Goal: Information Seeking & Learning: Learn about a topic

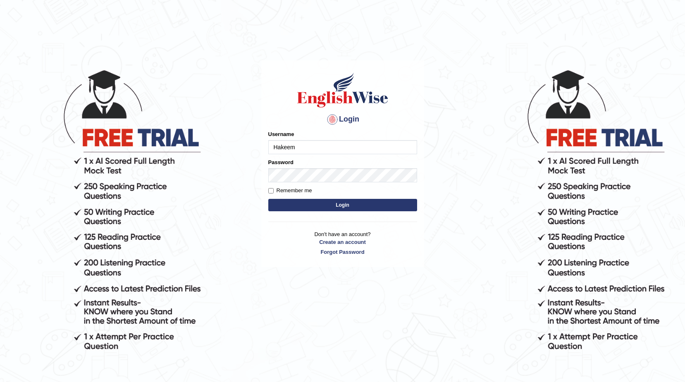
type input "Hakeem"
click at [361, 201] on button "Login" at bounding box center [342, 205] width 149 height 12
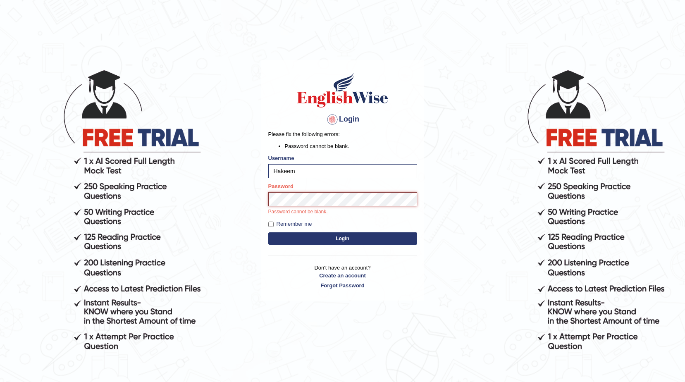
click at [268, 232] on button "Login" at bounding box center [342, 238] width 149 height 12
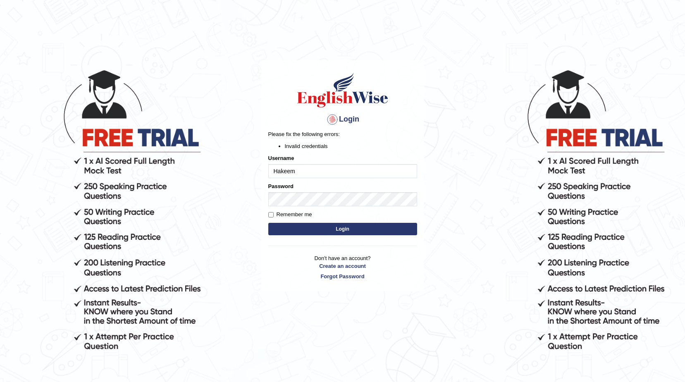
click at [314, 227] on button "Login" at bounding box center [342, 229] width 149 height 12
click at [312, 174] on input "Hakeem" at bounding box center [342, 171] width 149 height 14
type input "Hakeem123"
click at [397, 235] on button "Login" at bounding box center [342, 229] width 149 height 12
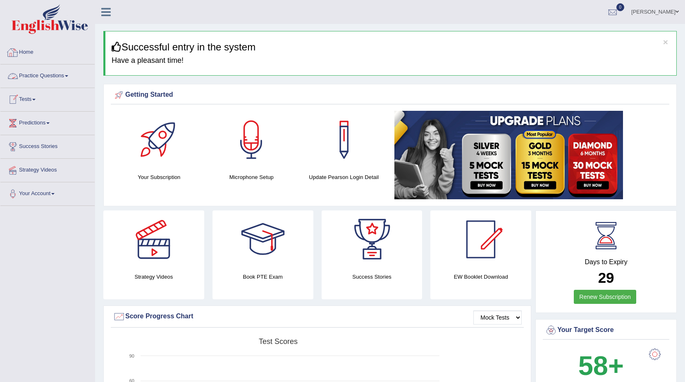
click at [38, 79] on link "Practice Questions" at bounding box center [47, 74] width 94 height 21
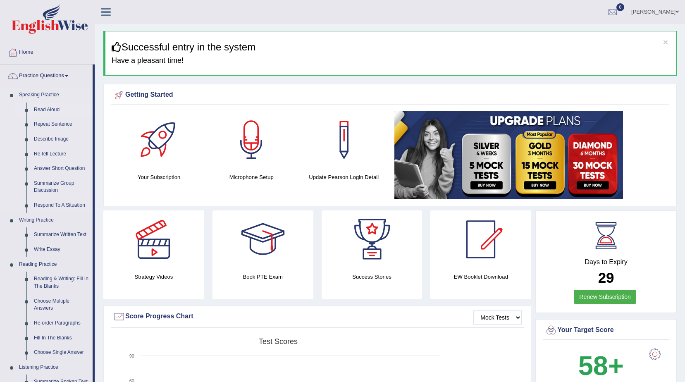
click at [51, 110] on link "Read Aloud" at bounding box center [61, 110] width 62 height 15
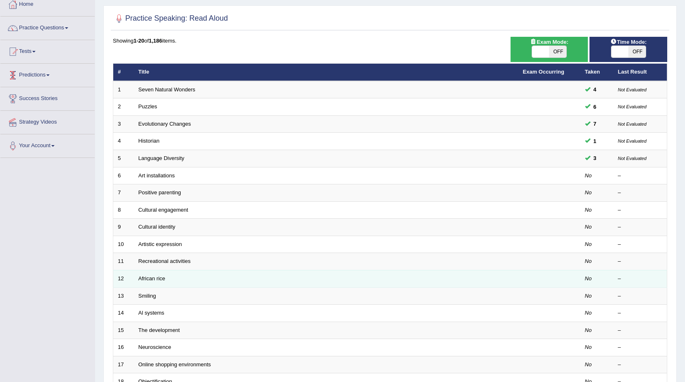
scroll to position [124, 0]
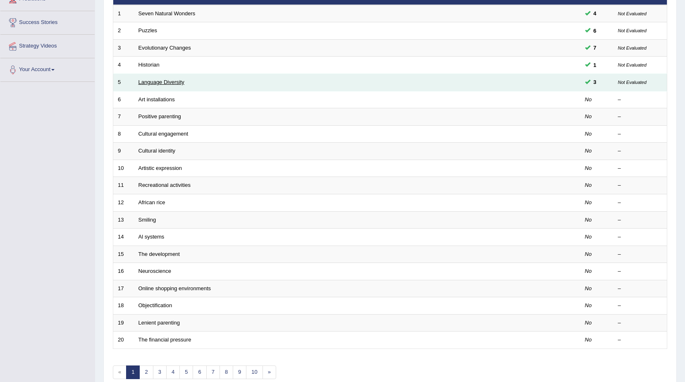
click at [156, 85] on link "Language Diversity" at bounding box center [162, 82] width 46 height 6
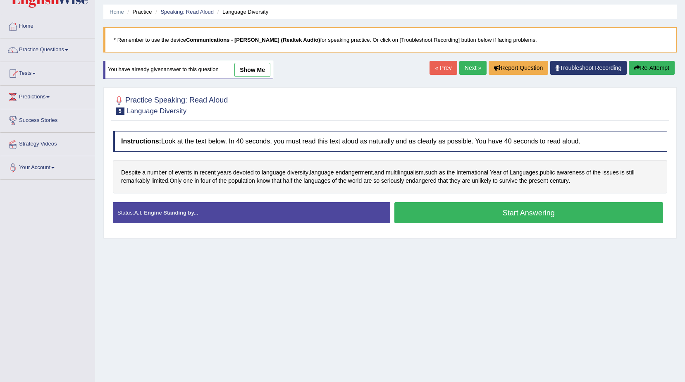
scroll to position [52, 0]
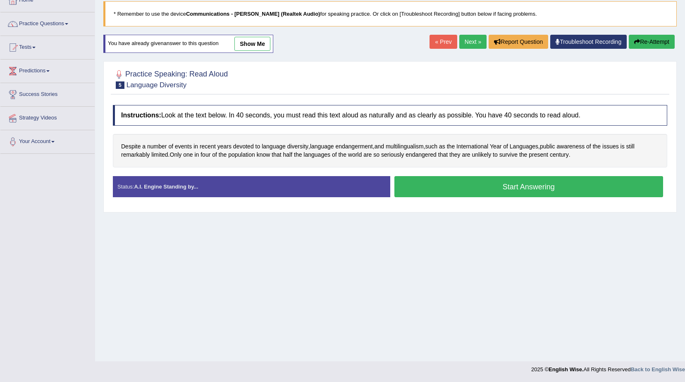
click at [408, 190] on button "Start Answering" at bounding box center [528, 186] width 269 height 21
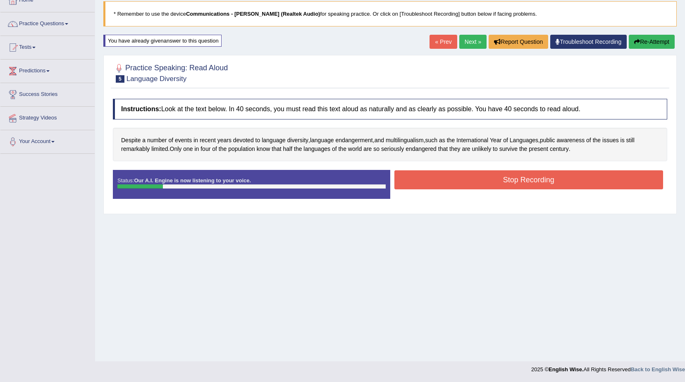
click at [649, 43] on button "Re-Attempt" at bounding box center [652, 42] width 46 height 14
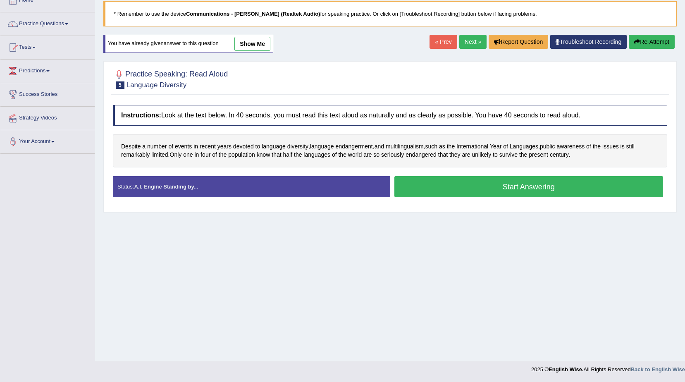
click at [566, 184] on button "Start Answering" at bounding box center [528, 186] width 269 height 21
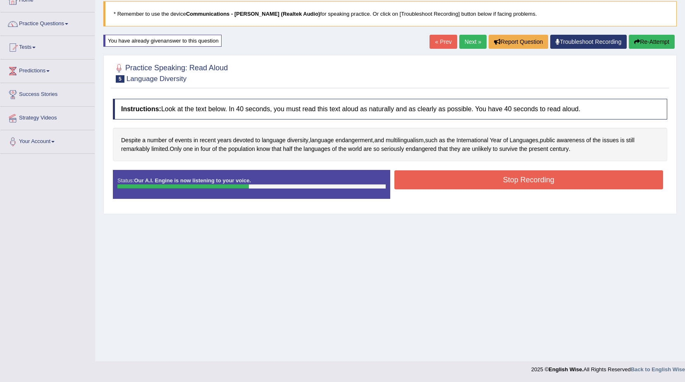
click at [584, 170] on button "Stop Recording" at bounding box center [528, 179] width 269 height 19
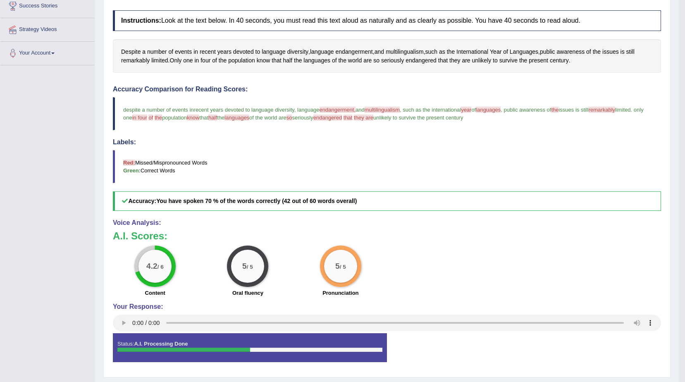
scroll to position [163, 0]
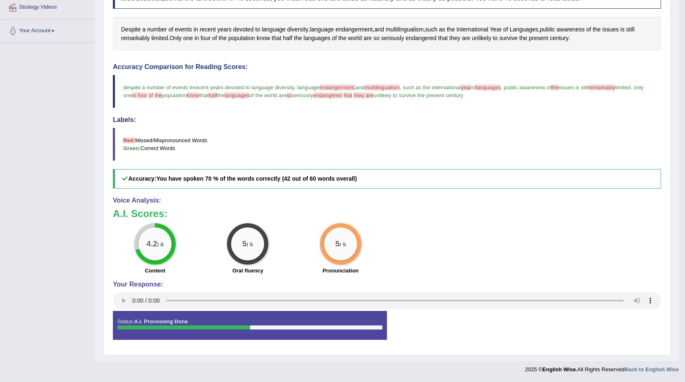
drag, startPoint x: 277, startPoint y: 176, endPoint x: 353, endPoint y: 180, distance: 75.4
click at [353, 180] on h5 "Accuracy: You have spoken 70 % of the words correctly (42 out of 60 words overa…" at bounding box center [387, 178] width 548 height 19
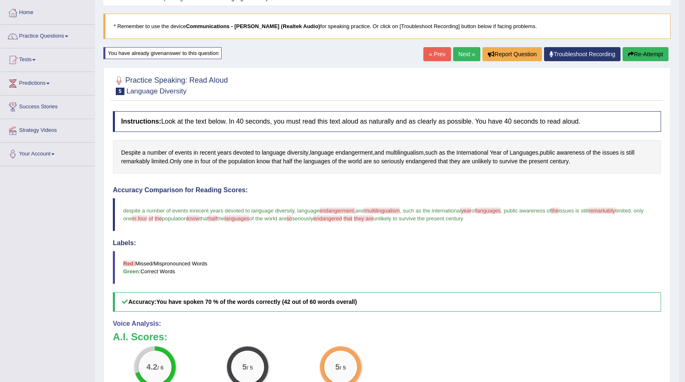
scroll to position [41, 0]
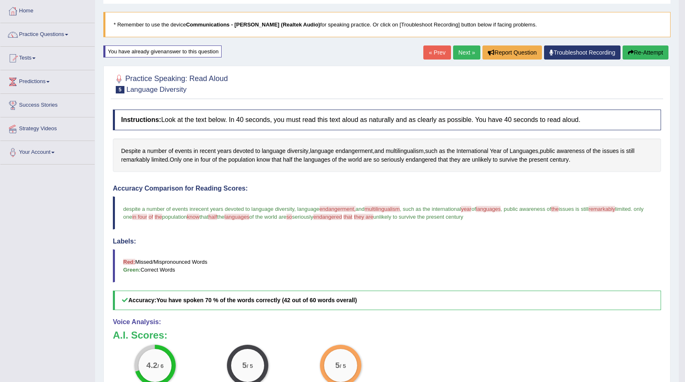
click at [640, 57] on button "Re-Attempt" at bounding box center [646, 52] width 46 height 14
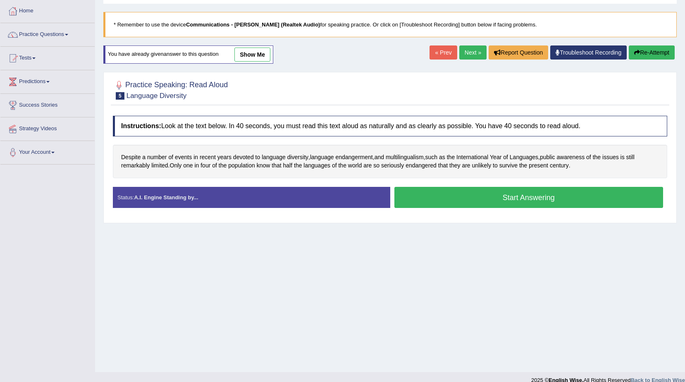
click at [472, 200] on button "Start Answering" at bounding box center [528, 197] width 269 height 21
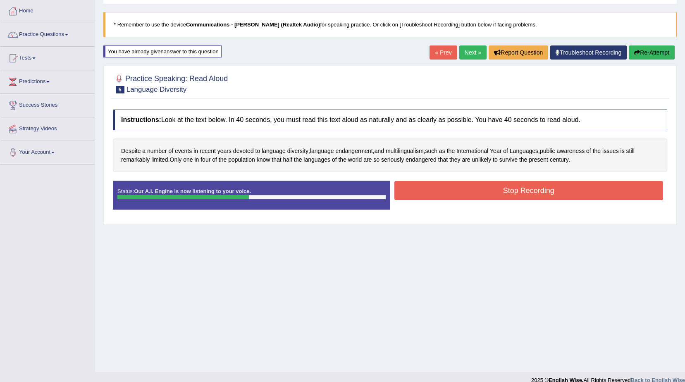
click at [472, 200] on button "Stop Recording" at bounding box center [528, 190] width 269 height 19
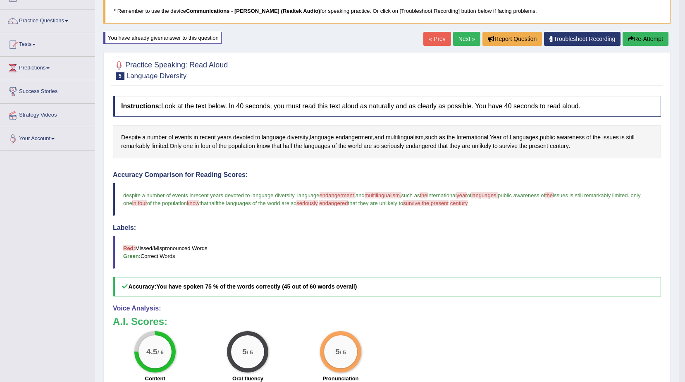
scroll to position [39, 0]
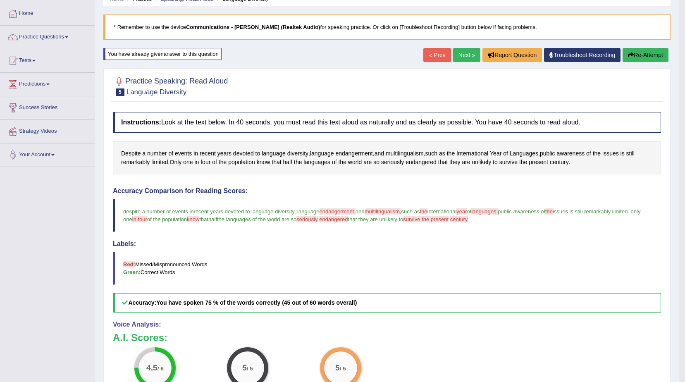
click at [466, 53] on link "Next »" at bounding box center [466, 55] width 27 height 14
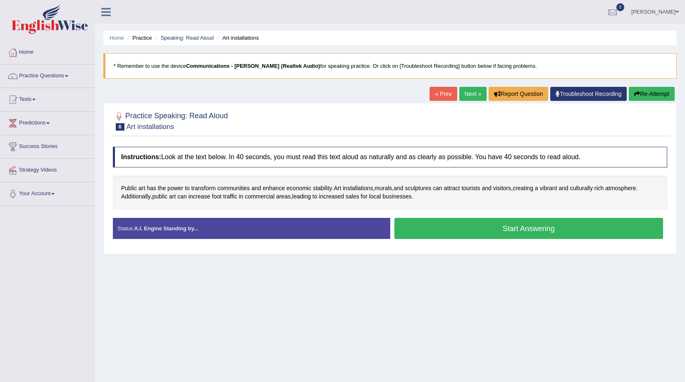
click at [473, 236] on button "Start Answering" at bounding box center [528, 228] width 269 height 21
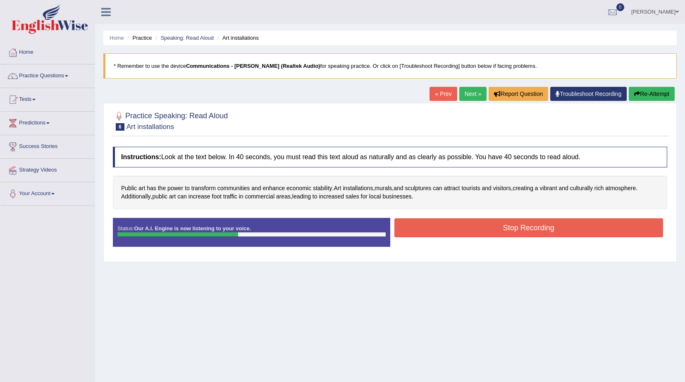
click at [473, 236] on button "Stop Recording" at bounding box center [528, 227] width 269 height 19
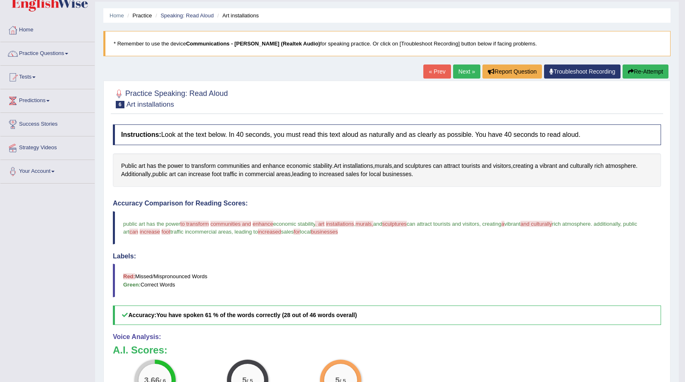
scroll to position [41, 0]
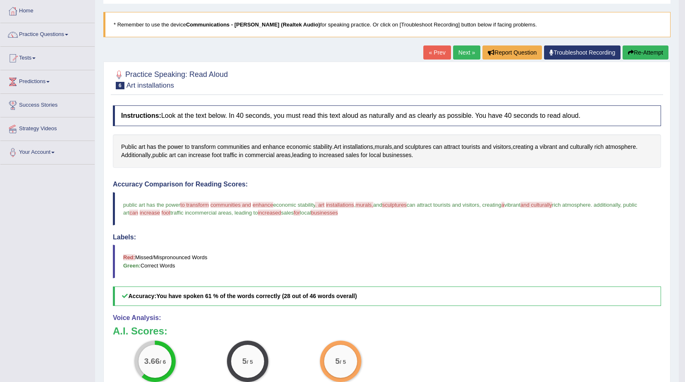
click at [643, 54] on button "Re-Attempt" at bounding box center [646, 52] width 46 height 14
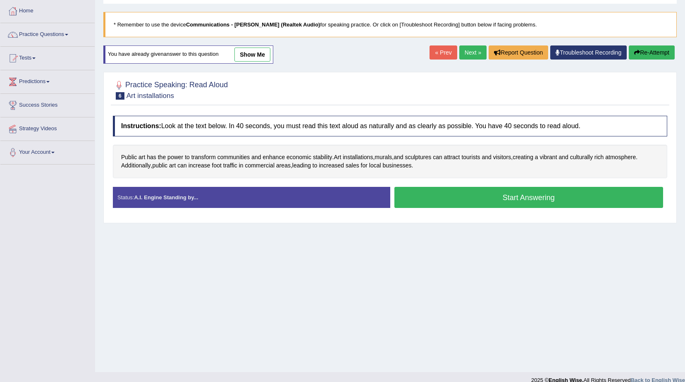
click at [461, 206] on button "Start Answering" at bounding box center [528, 197] width 269 height 21
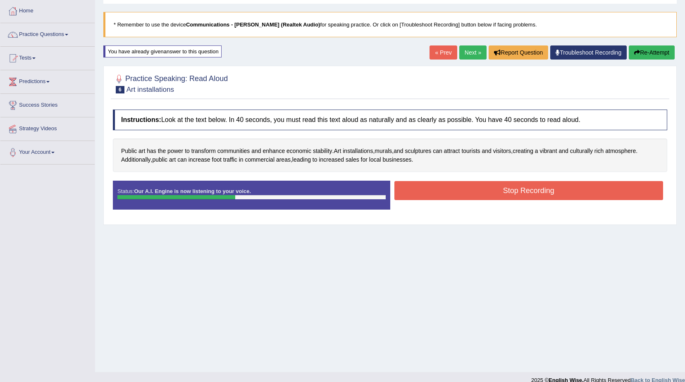
click at [460, 192] on button "Stop Recording" at bounding box center [528, 190] width 269 height 19
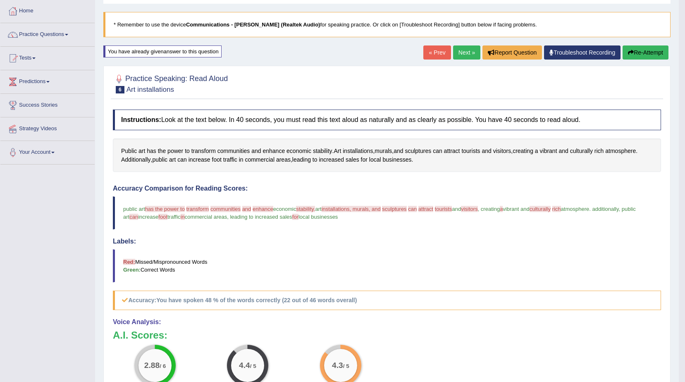
scroll to position [83, 0]
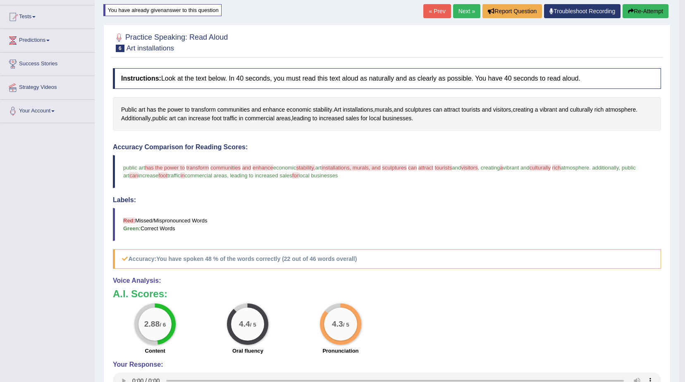
click at [646, 14] on button "Re-Attempt" at bounding box center [646, 11] width 46 height 14
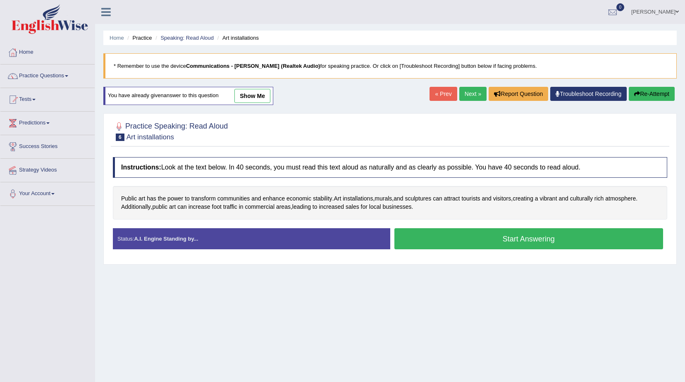
scroll to position [52, 0]
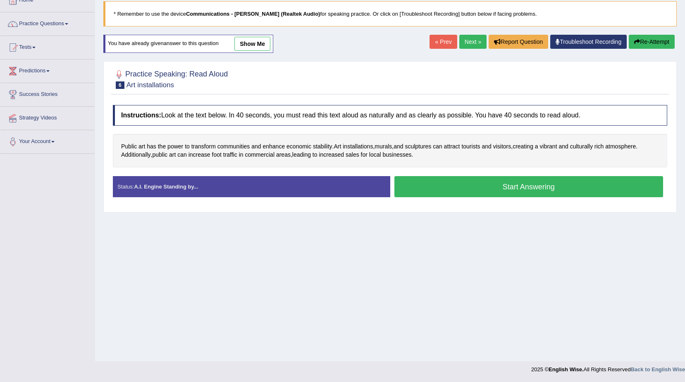
click at [554, 187] on button "Start Answering" at bounding box center [528, 186] width 269 height 21
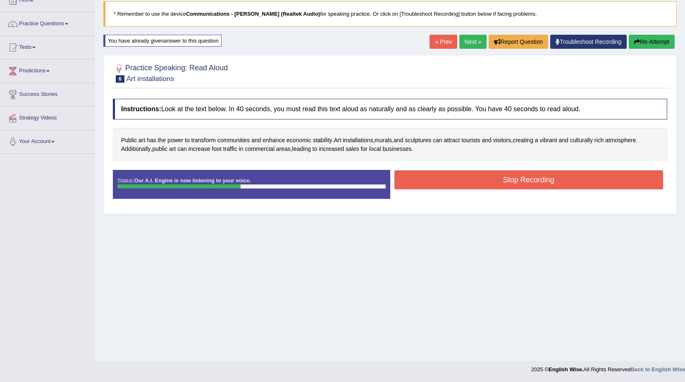
click at [554, 187] on button "Stop Recording" at bounding box center [528, 179] width 269 height 19
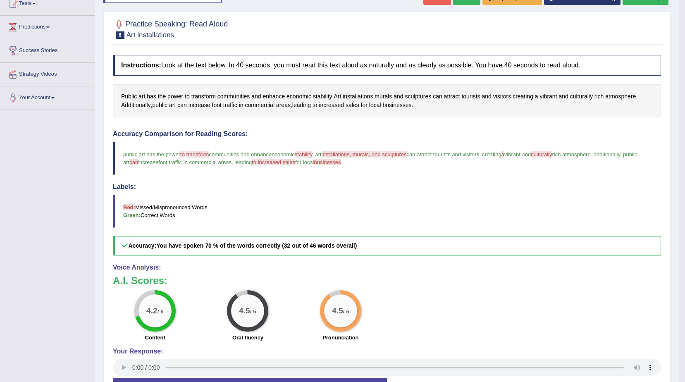
scroll to position [80, 0]
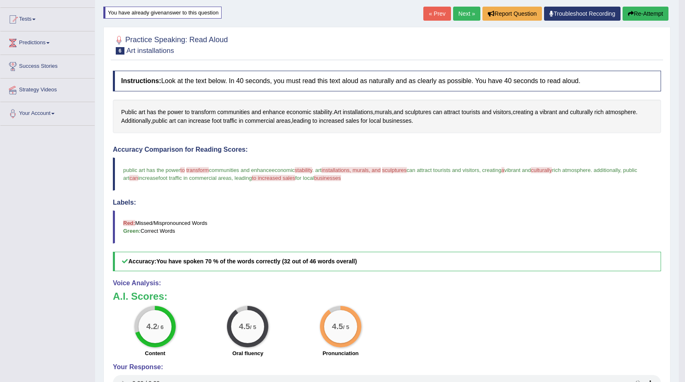
click at [645, 17] on button "Re-Attempt" at bounding box center [646, 14] width 46 height 14
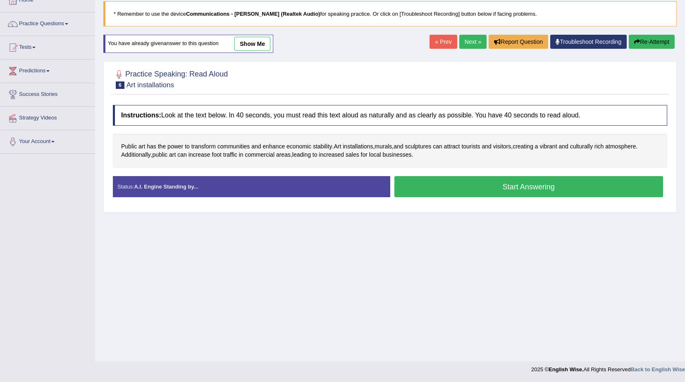
click at [493, 189] on button "Start Answering" at bounding box center [528, 186] width 269 height 21
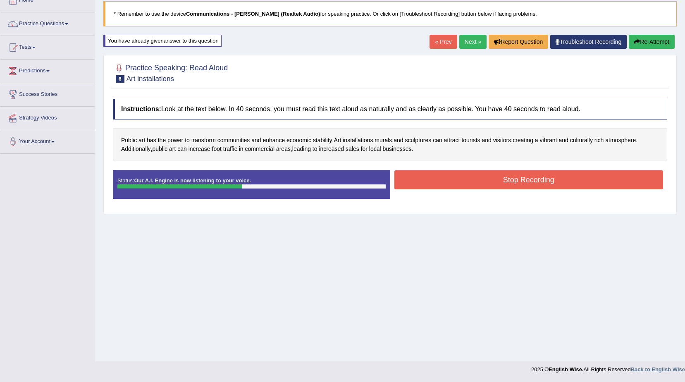
click at [483, 179] on button "Stop Recording" at bounding box center [528, 179] width 269 height 19
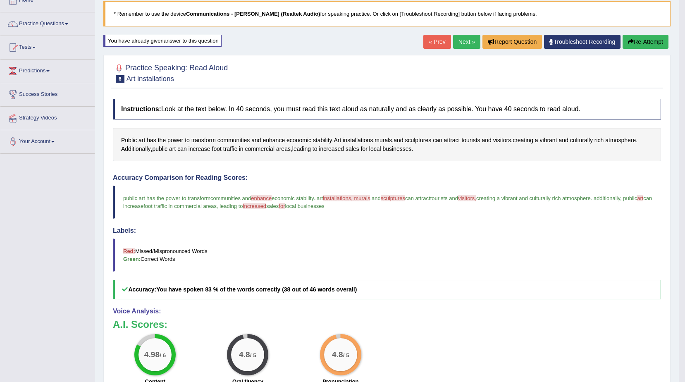
click at [464, 41] on link "Next »" at bounding box center [466, 42] width 27 height 14
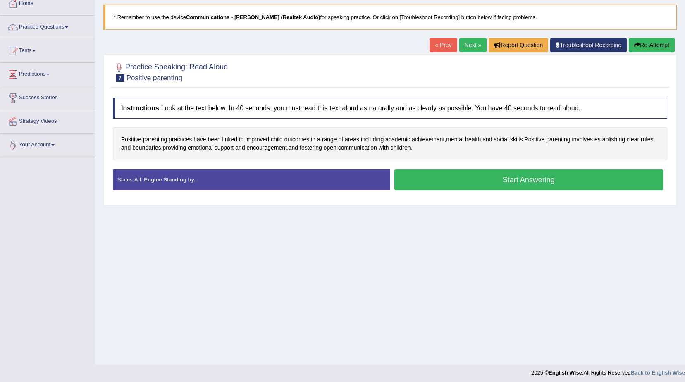
scroll to position [52, 0]
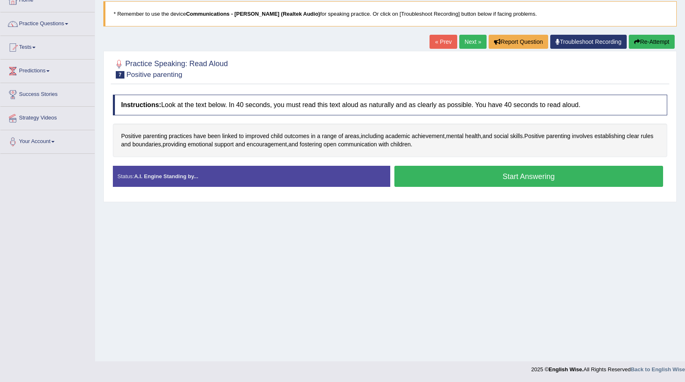
click at [440, 180] on button "Start Answering" at bounding box center [528, 176] width 269 height 21
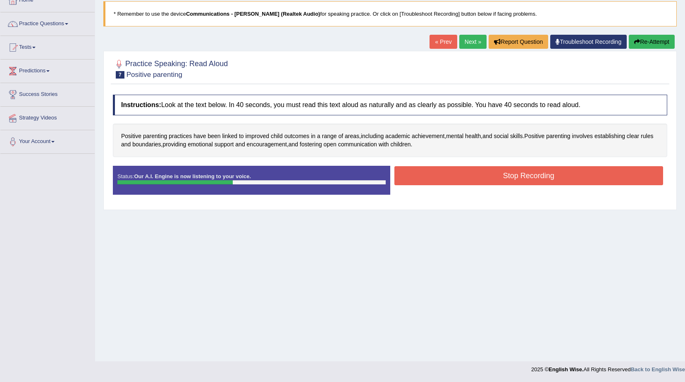
click at [440, 180] on button "Stop Recording" at bounding box center [528, 175] width 269 height 19
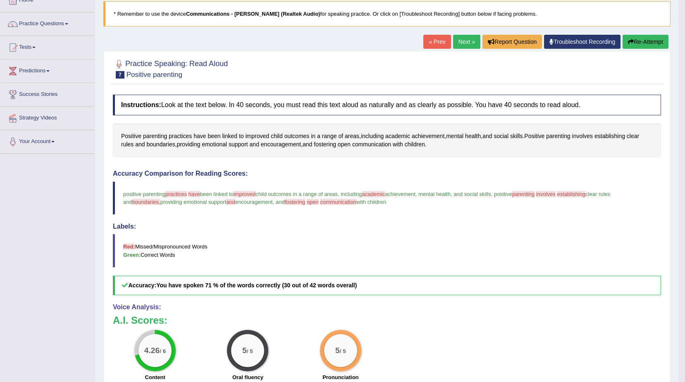
click at [634, 41] on button "Re-Attempt" at bounding box center [646, 42] width 46 height 14
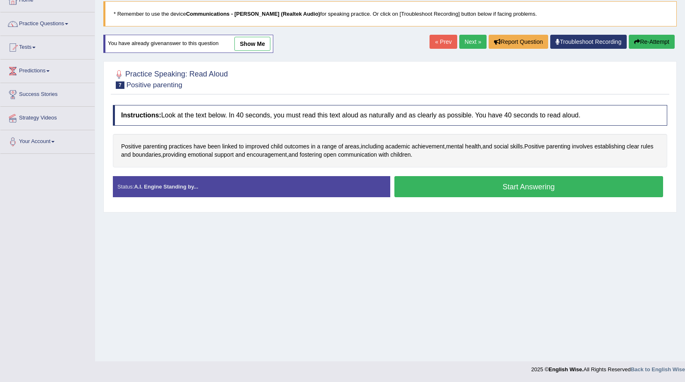
click at [426, 182] on button "Start Answering" at bounding box center [528, 186] width 269 height 21
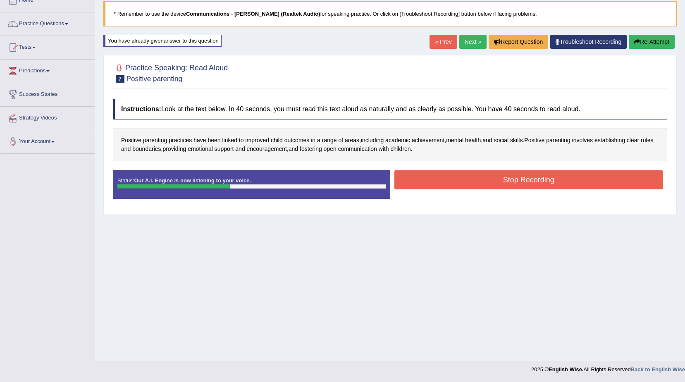
click at [426, 182] on button "Stop Recording" at bounding box center [528, 179] width 269 height 19
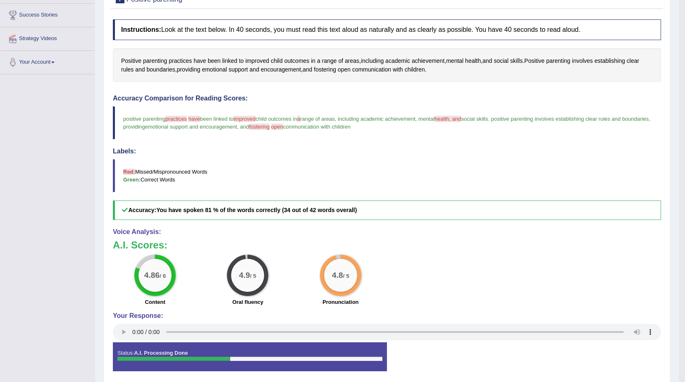
scroll to position [135, 0]
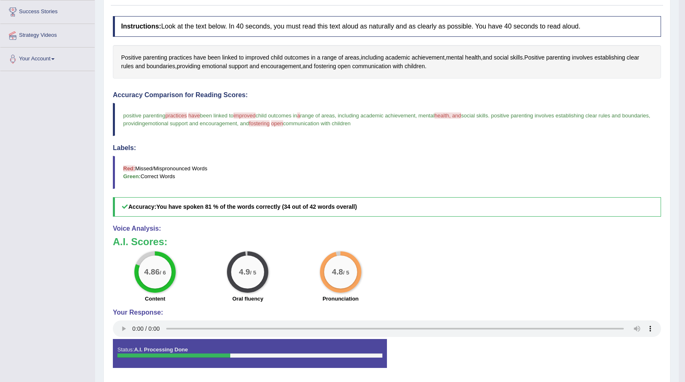
drag, startPoint x: 346, startPoint y: 209, endPoint x: 269, endPoint y: 204, distance: 77.5
click at [269, 204] on b "You have spoken 81 % of the words correctly (34 out of 42 words overall)" at bounding box center [256, 206] width 201 height 7
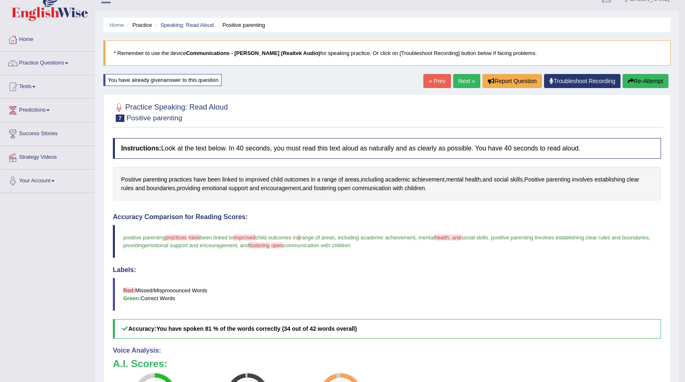
scroll to position [11, 0]
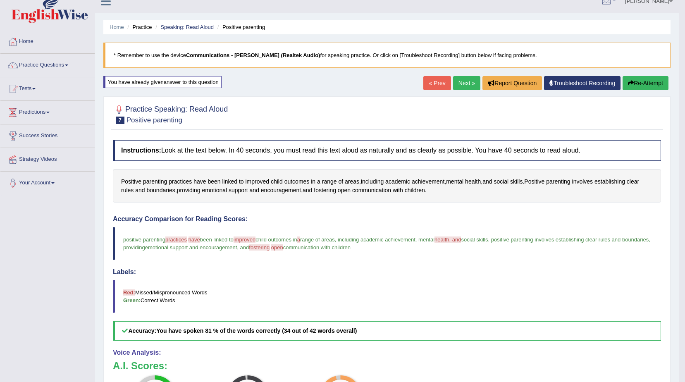
click at [639, 82] on button "Re-Attempt" at bounding box center [646, 83] width 46 height 14
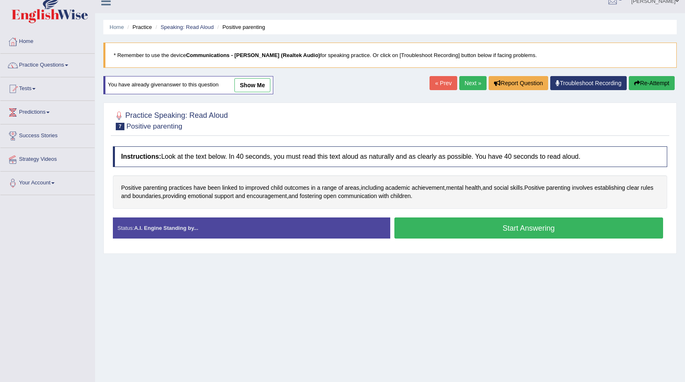
click at [488, 232] on button "Start Answering" at bounding box center [528, 227] width 269 height 21
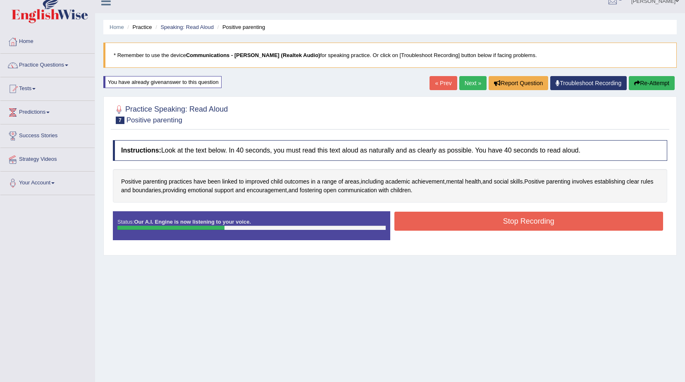
click at [486, 221] on button "Stop Recording" at bounding box center [528, 221] width 269 height 19
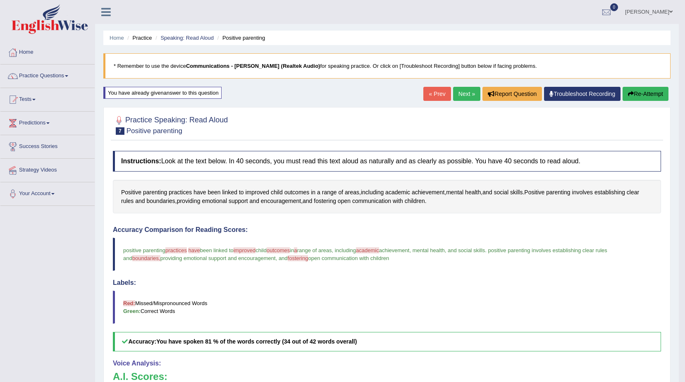
click at [635, 99] on button "Re-Attempt" at bounding box center [646, 94] width 46 height 14
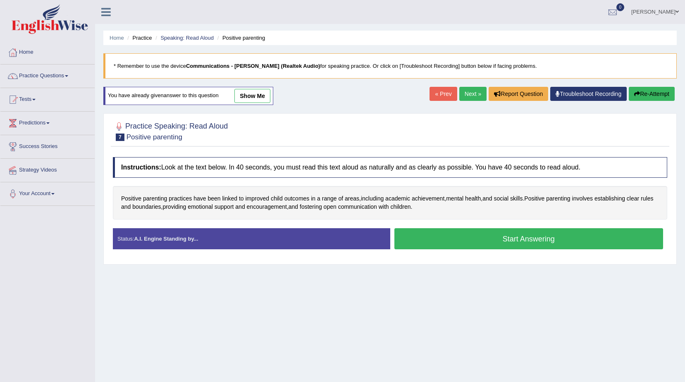
click at [474, 244] on button "Start Answering" at bounding box center [528, 238] width 269 height 21
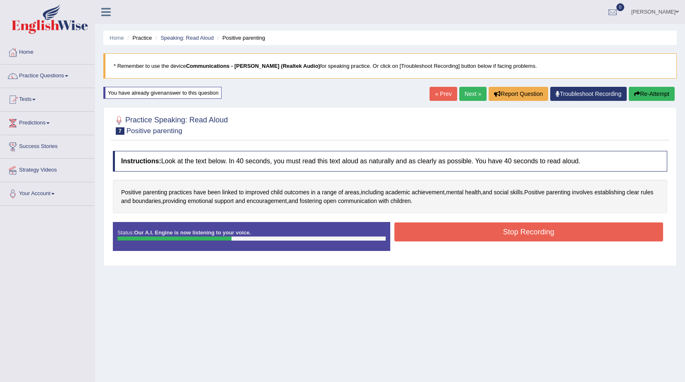
click at [462, 224] on button "Stop Recording" at bounding box center [528, 231] width 269 height 19
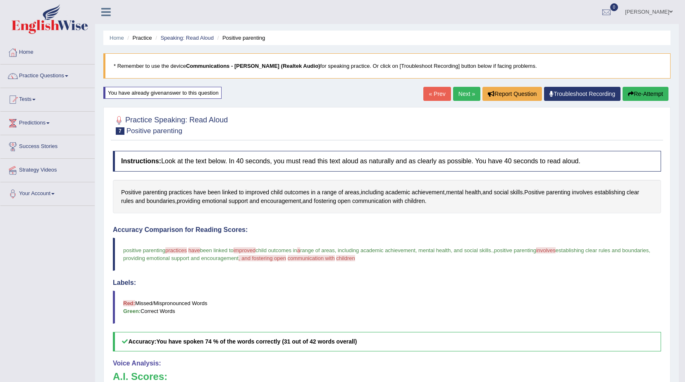
click at [645, 94] on button "Re-Attempt" at bounding box center [646, 94] width 46 height 14
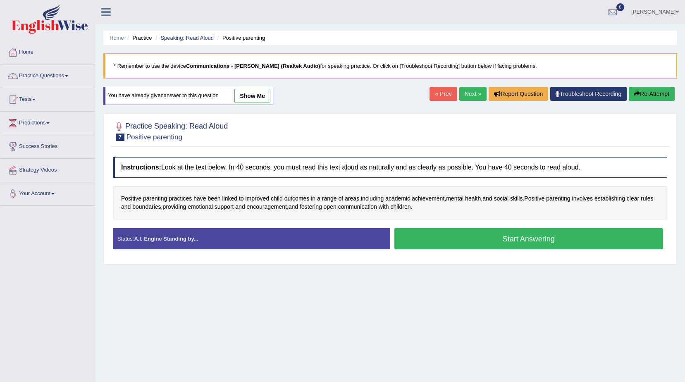
click at [515, 243] on button "Start Answering" at bounding box center [528, 238] width 269 height 21
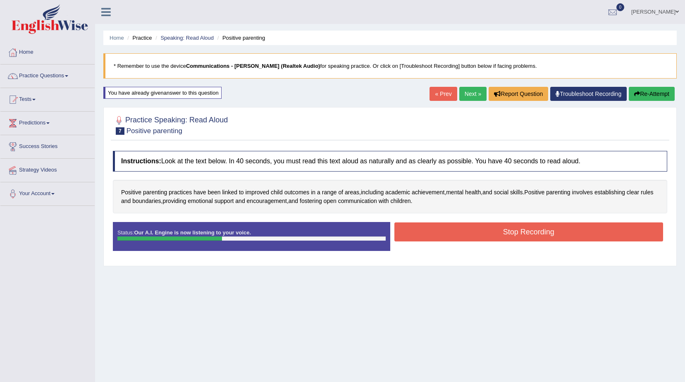
click at [512, 236] on button "Stop Recording" at bounding box center [528, 231] width 269 height 19
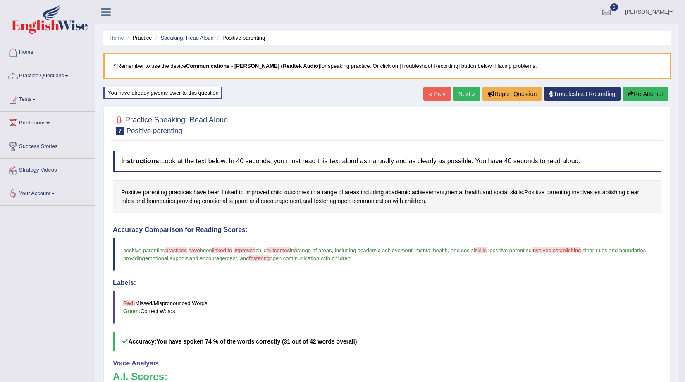
click at [472, 98] on link "Next »" at bounding box center [466, 94] width 27 height 14
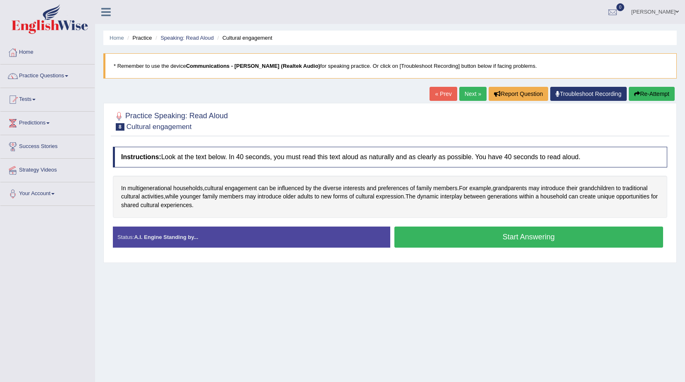
click at [494, 237] on button "Start Answering" at bounding box center [528, 237] width 269 height 21
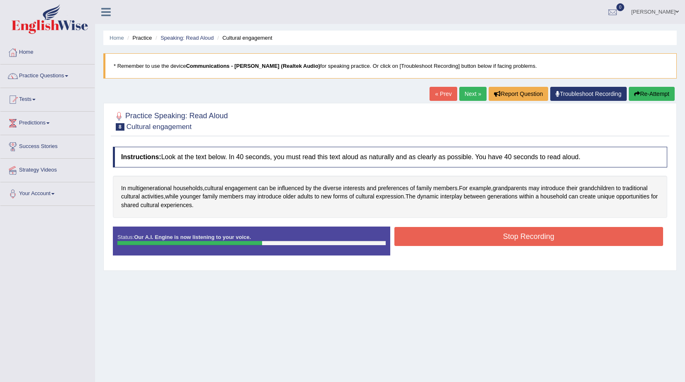
click at [494, 237] on button "Stop Recording" at bounding box center [528, 236] width 269 height 19
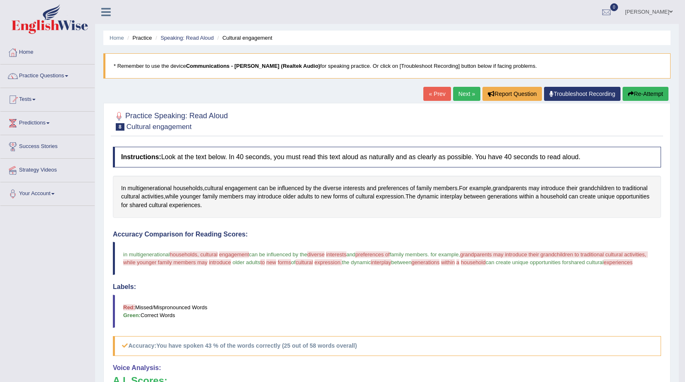
click at [640, 96] on button "Re-Attempt" at bounding box center [646, 94] width 46 height 14
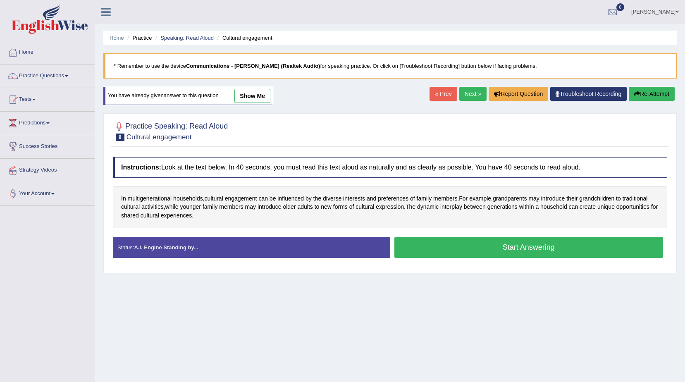
click at [486, 253] on button "Start Answering" at bounding box center [528, 247] width 269 height 21
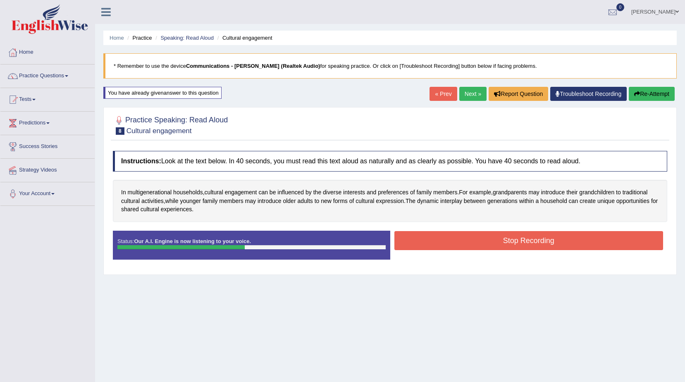
click at [482, 242] on button "Stop Recording" at bounding box center [528, 240] width 269 height 19
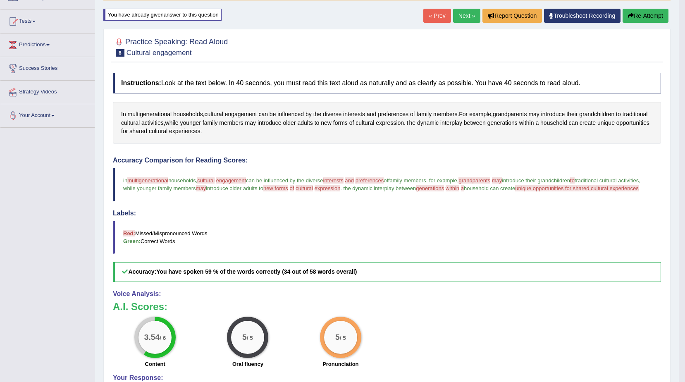
scroll to position [14, 0]
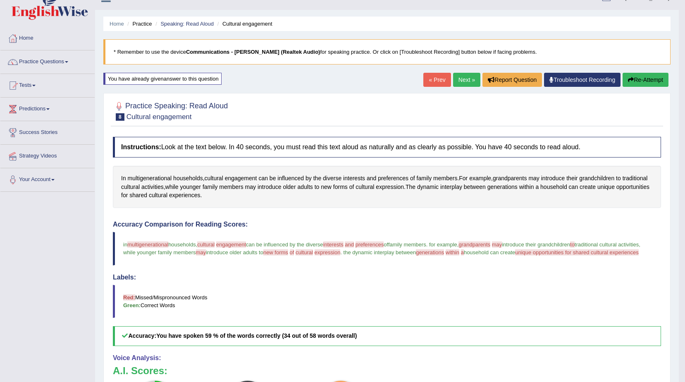
click at [637, 76] on button "Re-Attempt" at bounding box center [646, 80] width 46 height 14
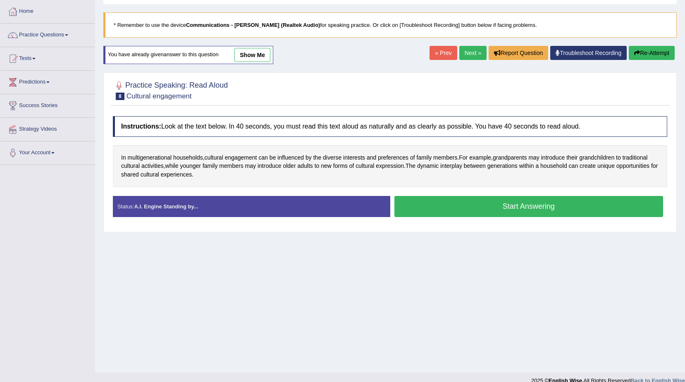
scroll to position [52, 0]
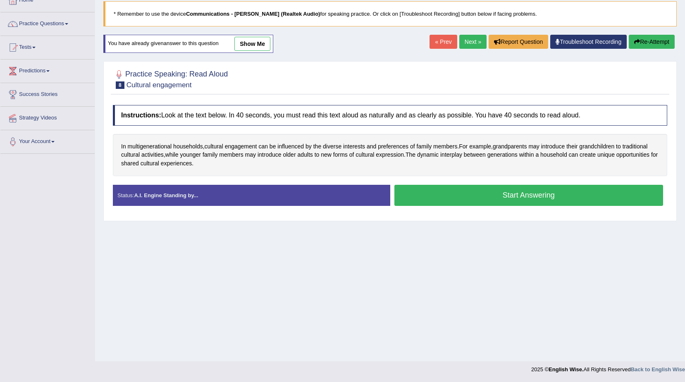
click at [461, 196] on button "Start Answering" at bounding box center [528, 195] width 269 height 21
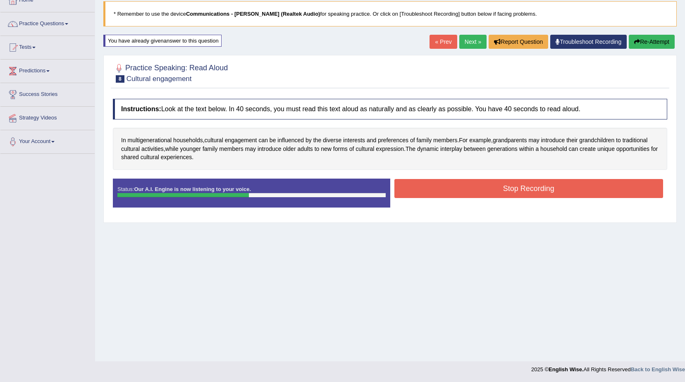
click at [461, 196] on button "Stop Recording" at bounding box center [528, 188] width 269 height 19
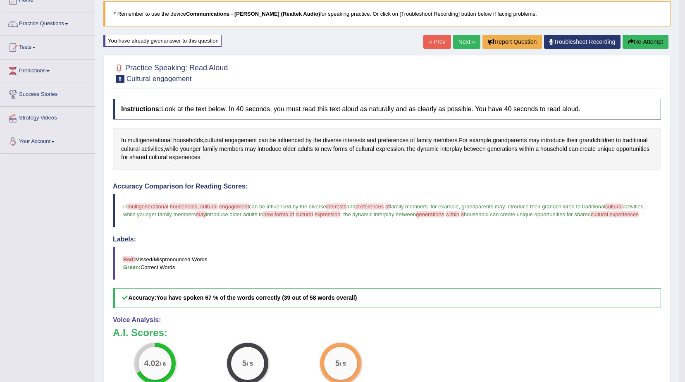
click at [642, 45] on button "Re-Attempt" at bounding box center [646, 42] width 46 height 14
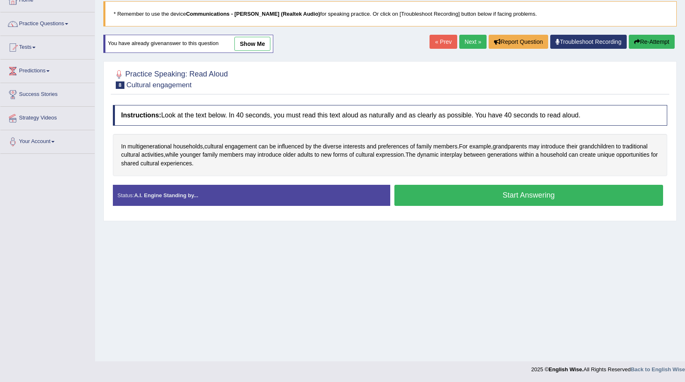
click at [538, 199] on button "Start Answering" at bounding box center [528, 195] width 269 height 21
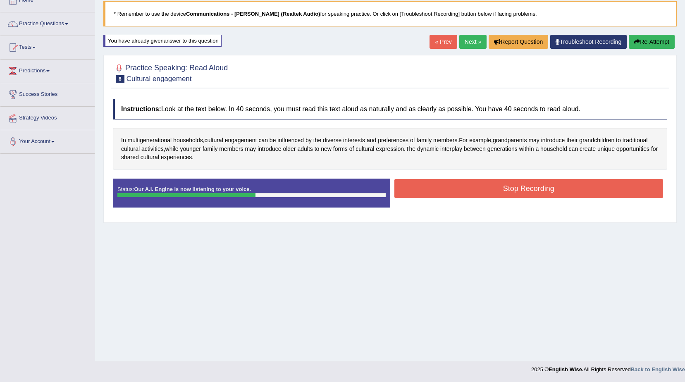
click at [533, 187] on button "Stop Recording" at bounding box center [528, 188] width 269 height 19
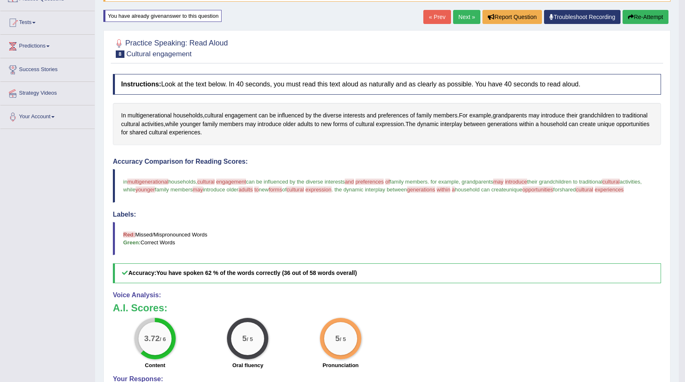
scroll to position [52, 0]
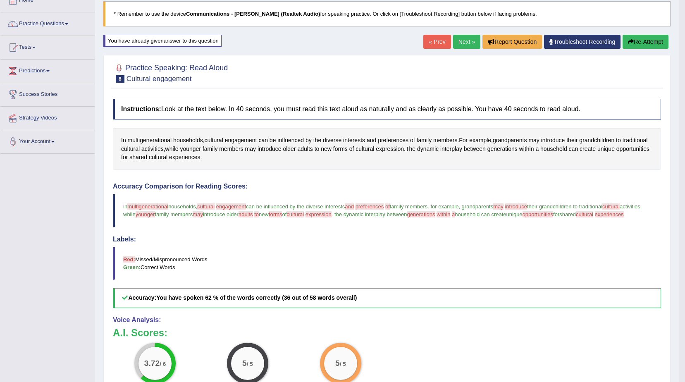
click at [633, 40] on button "Re-Attempt" at bounding box center [646, 42] width 46 height 14
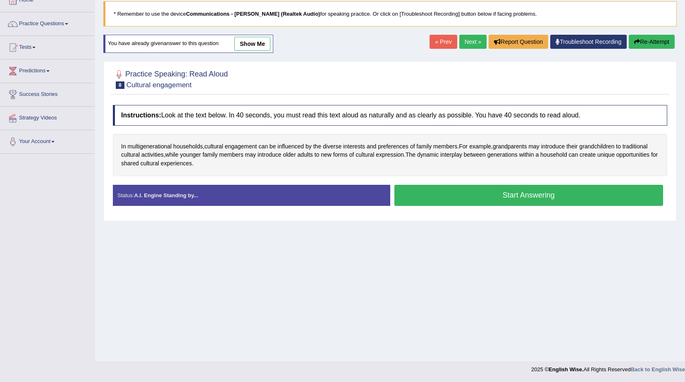
click at [490, 195] on button "Start Answering" at bounding box center [528, 195] width 269 height 21
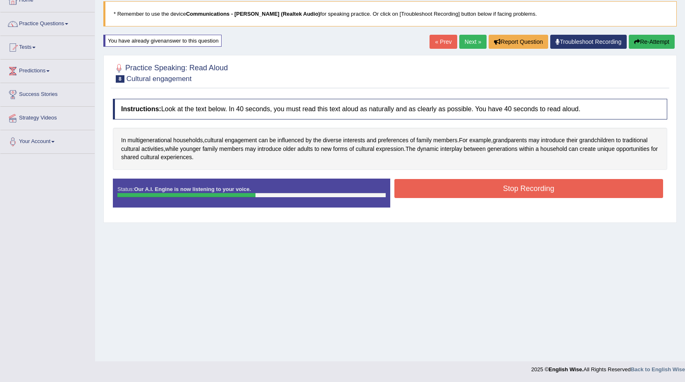
click at [490, 195] on button "Stop Recording" at bounding box center [528, 188] width 269 height 19
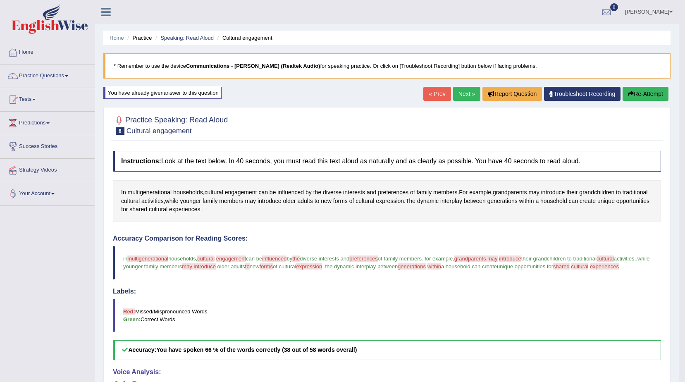
click at [653, 91] on button "Re-Attempt" at bounding box center [646, 94] width 46 height 14
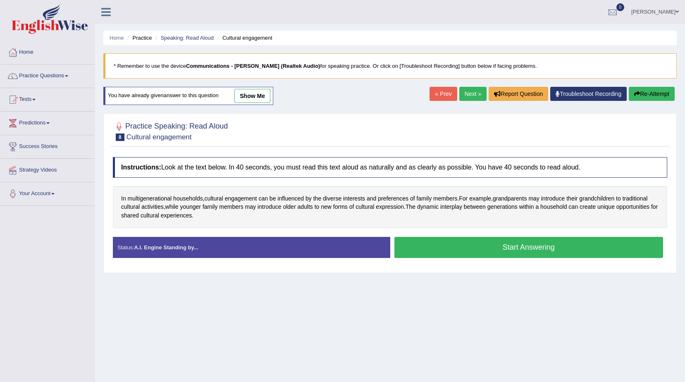
click at [515, 248] on button "Start Answering" at bounding box center [528, 247] width 269 height 21
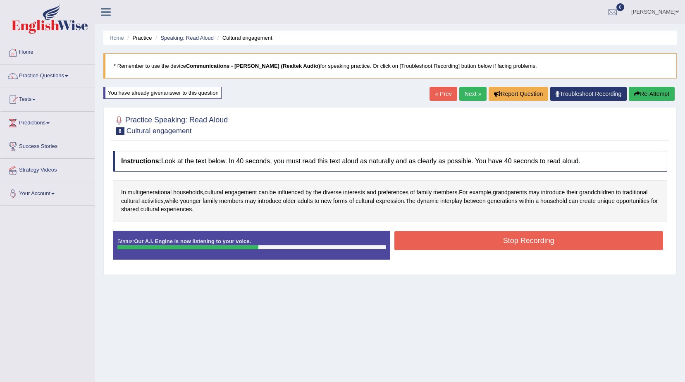
click at [518, 245] on button "Stop Recording" at bounding box center [528, 240] width 269 height 19
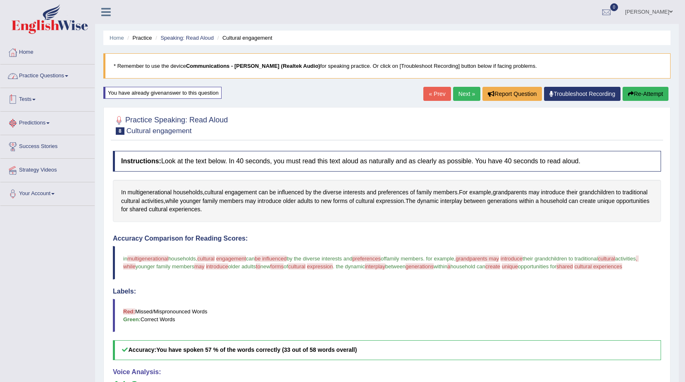
click at [49, 72] on link "Practice Questions" at bounding box center [47, 74] width 94 height 21
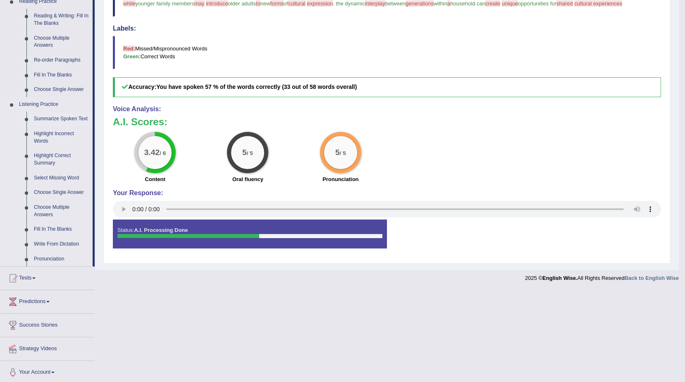
scroll to position [266, 0]
